Goal: Task Accomplishment & Management: Complete application form

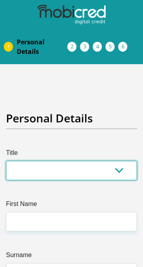
click at [128, 173] on select "Mr Ms Mrs Dr Other" at bounding box center [71, 170] width 131 height 19
